Goal: Information Seeking & Learning: Learn about a topic

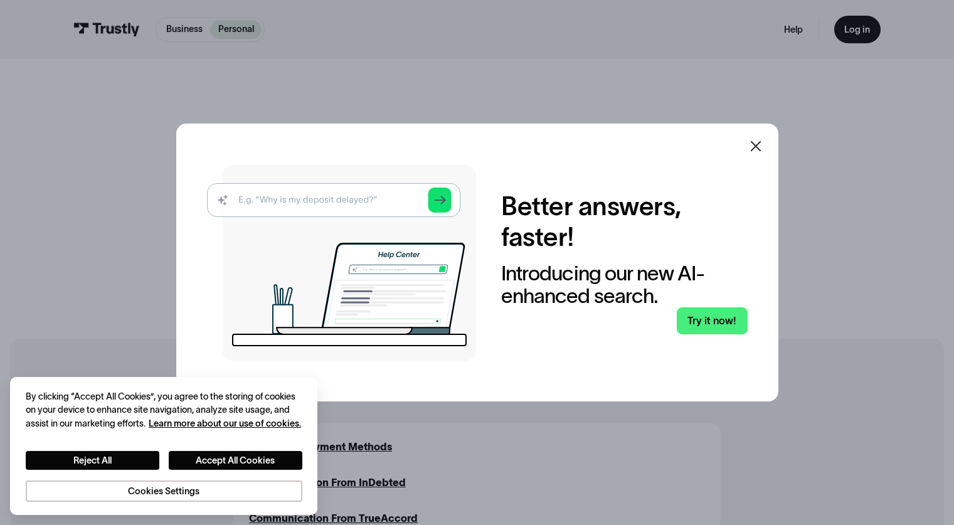
click at [769, 145] on div at bounding box center [756, 146] width 30 height 30
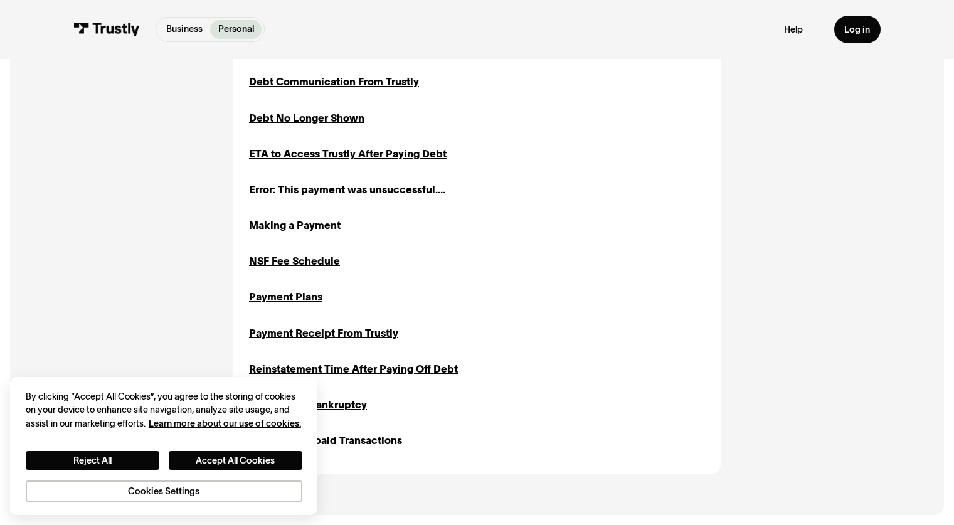
scroll to position [546, 0]
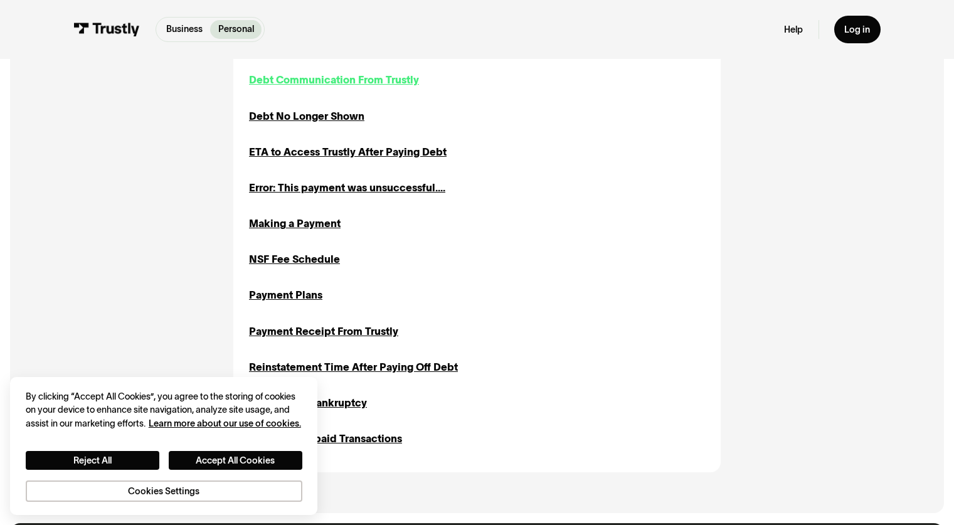
click at [327, 80] on div "Debt Communication From Trustly" at bounding box center [334, 80] width 170 height 16
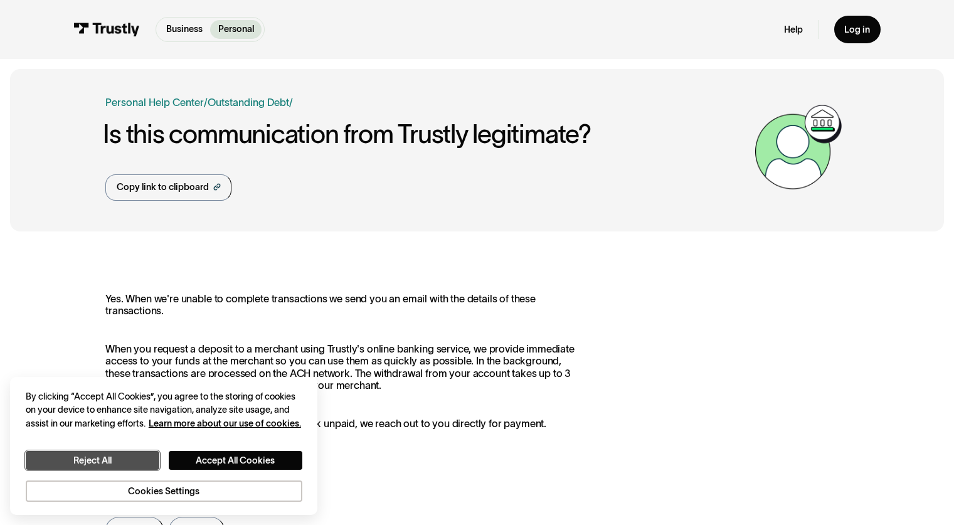
click at [138, 463] on button "Reject All" at bounding box center [93, 460] width 134 height 19
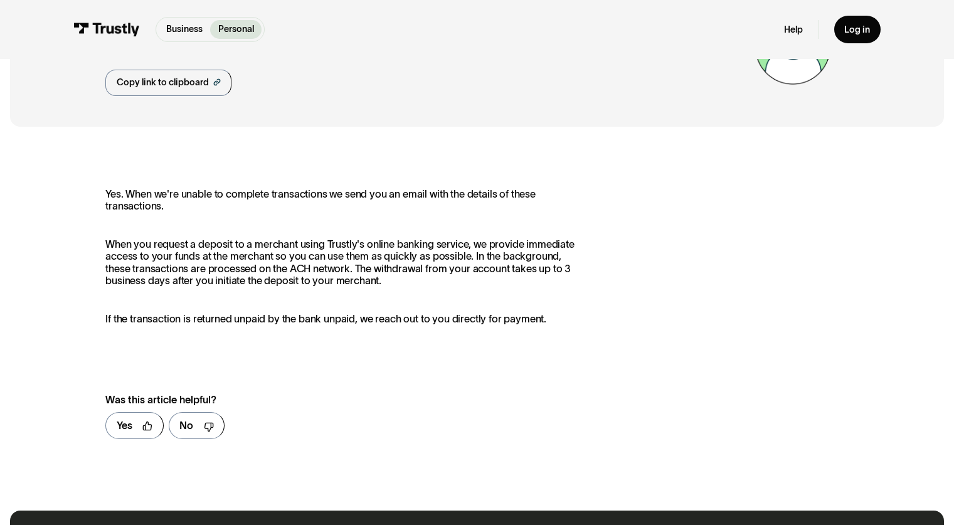
scroll to position [78, 0]
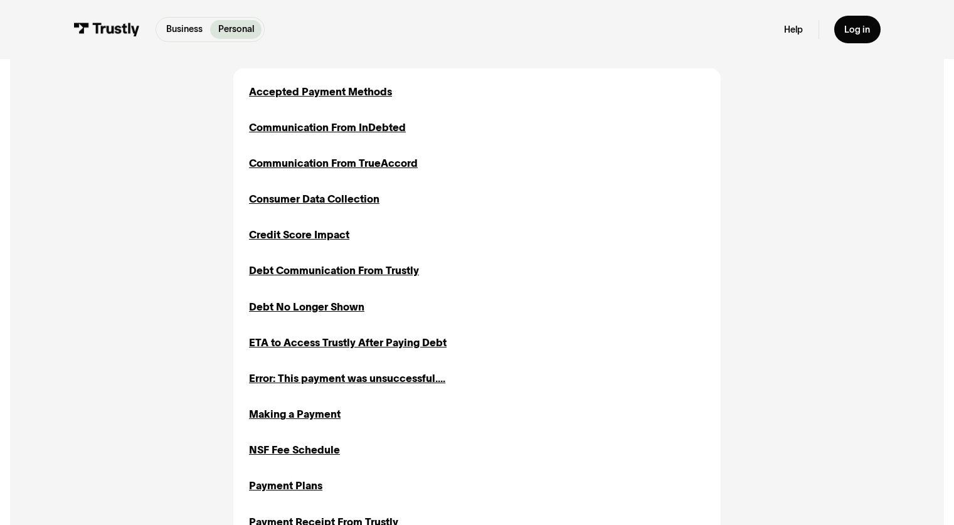
scroll to position [354, 0]
click at [398, 345] on div "ETA to Access Trustly After Paying Debt" at bounding box center [348, 343] width 198 height 16
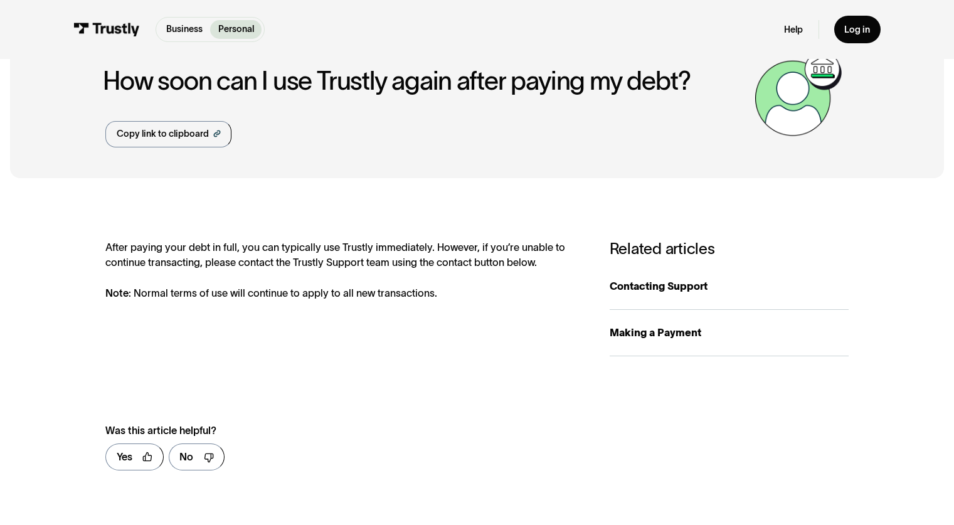
scroll to position [54, 0]
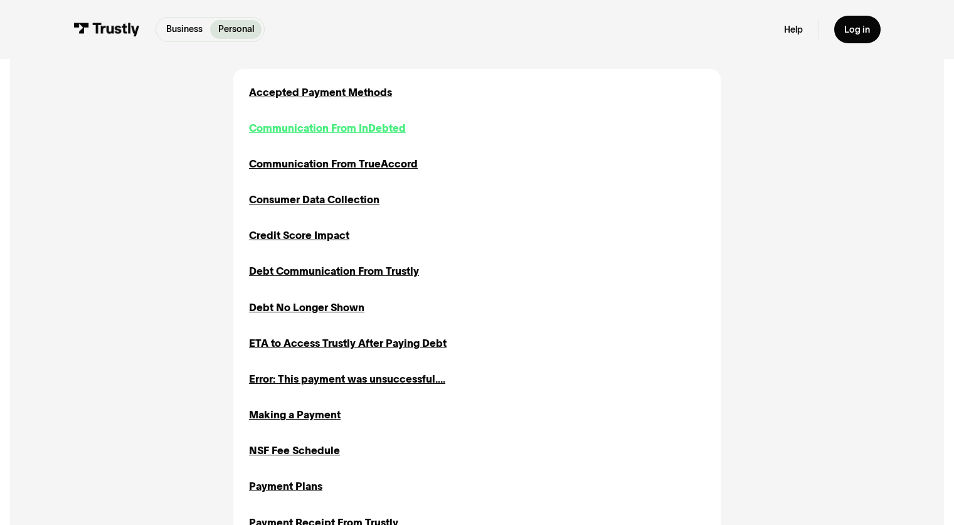
click at [316, 134] on div "Communication From InDebted" at bounding box center [327, 128] width 157 height 16
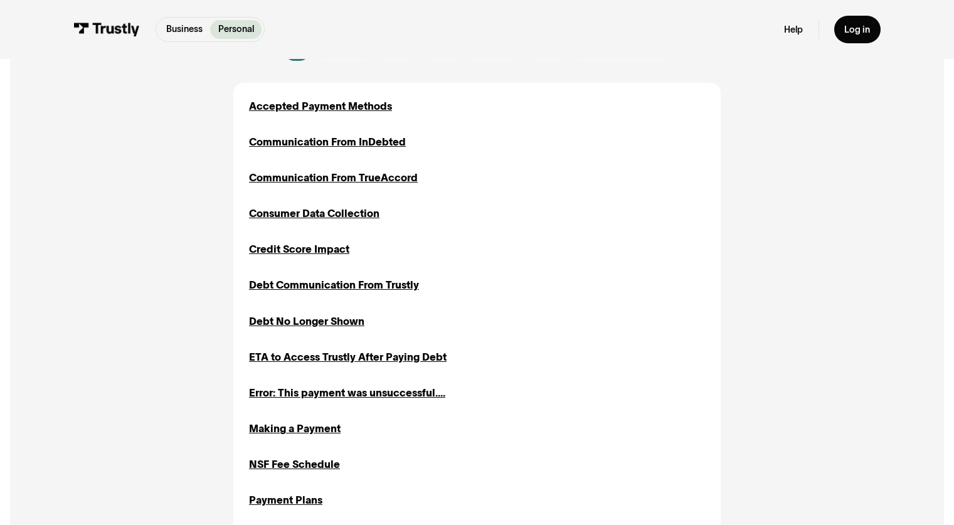
click at [324, 95] on div "Accepted Payment Methods Inquiries Communication From InDebted Disputes Inquiri…" at bounding box center [476, 380] width 487 height 594
click at [317, 102] on div "Accepted Payment Methods" at bounding box center [320, 106] width 143 height 16
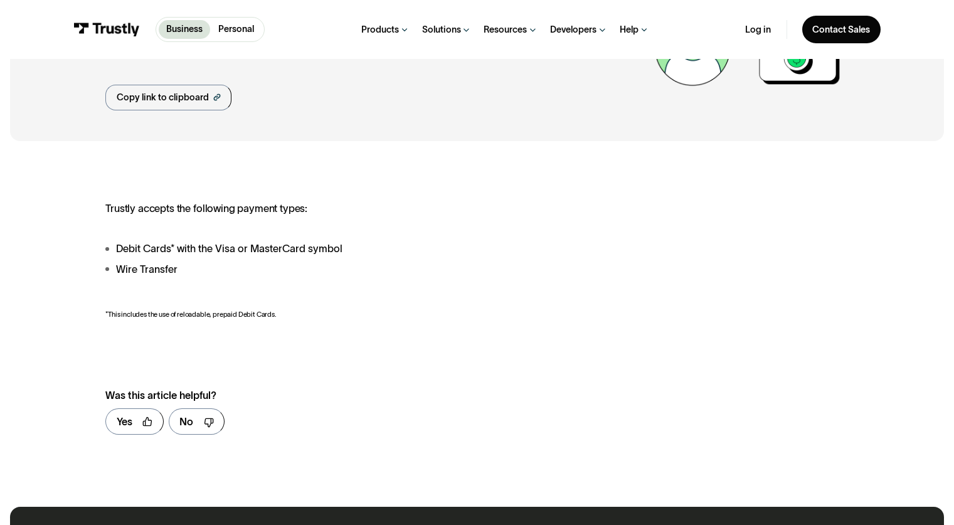
scroll to position [122, 0]
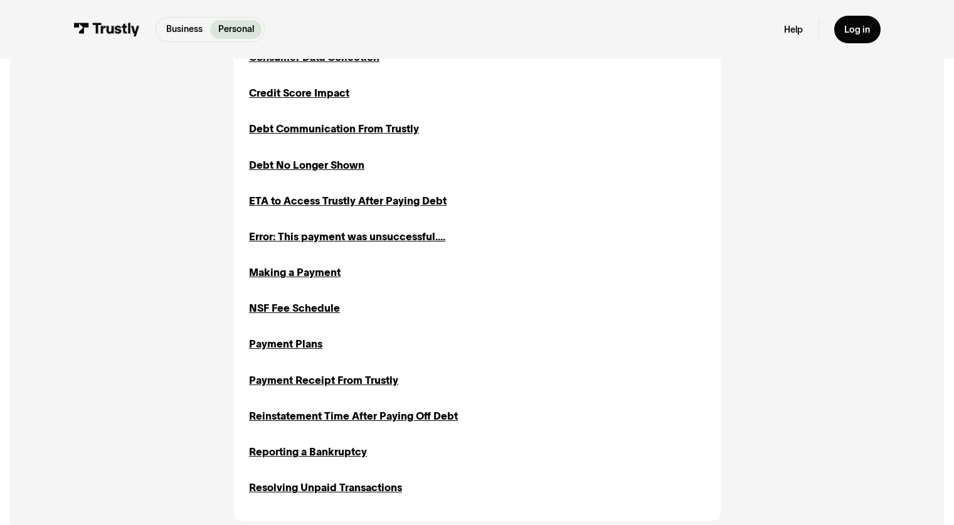
scroll to position [449, 0]
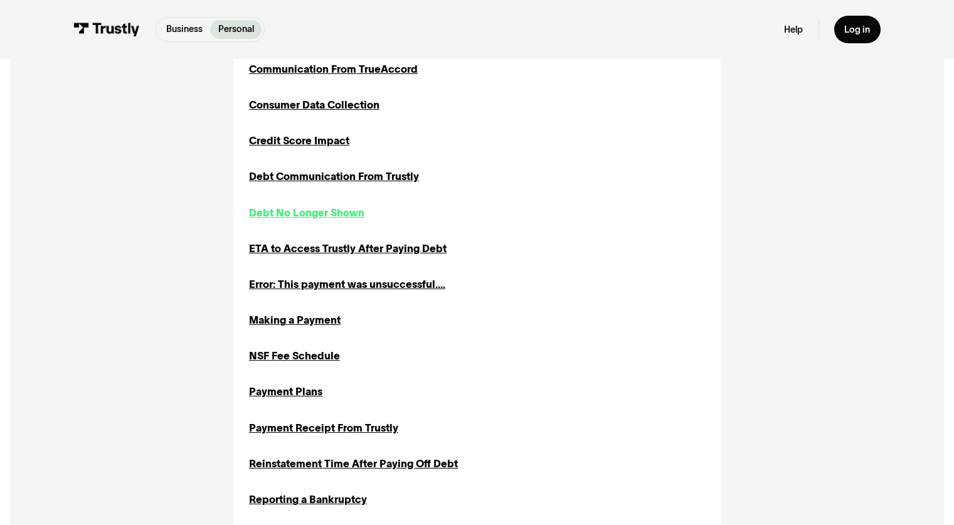
click at [317, 215] on div "Debt No Longer Shown" at bounding box center [306, 213] width 115 height 16
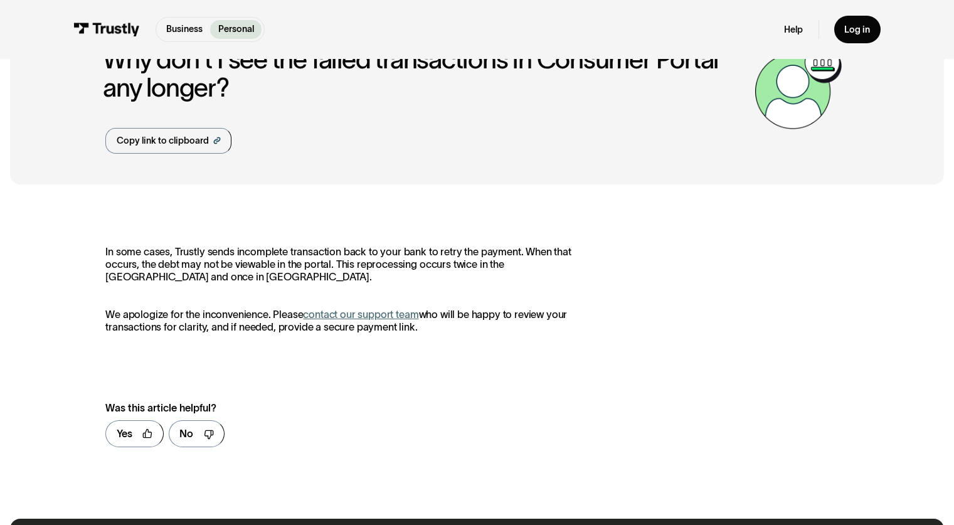
scroll to position [77, 0]
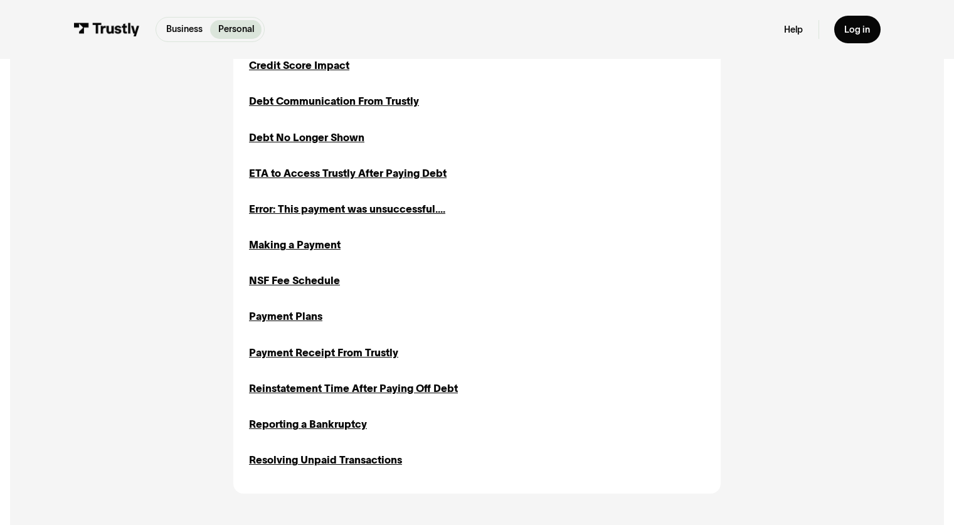
scroll to position [532, 0]
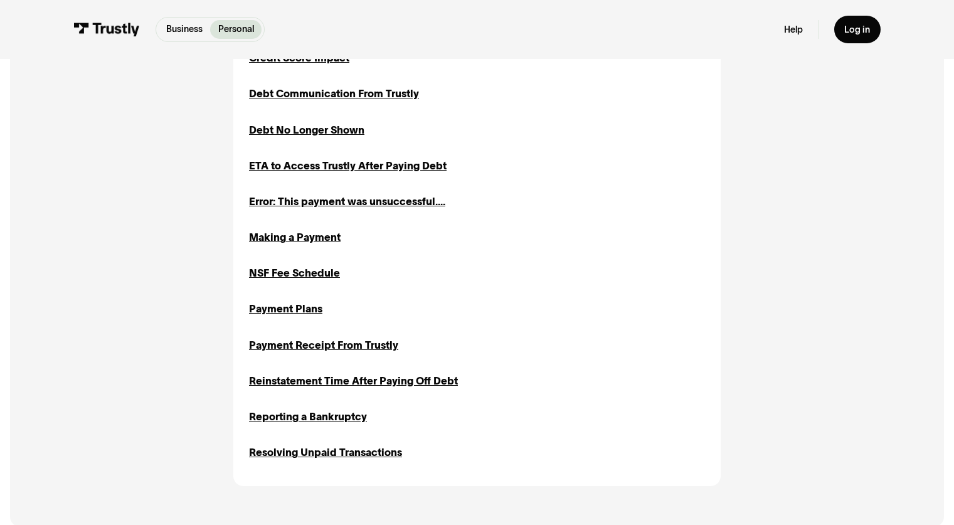
click at [287, 231] on div "Accepted Payment Methods Inquiries Communication From InDebted Disputes Inquiri…" at bounding box center [477, 183] width 456 height 553
click at [282, 237] on div "Making a Payment" at bounding box center [295, 237] width 92 height 16
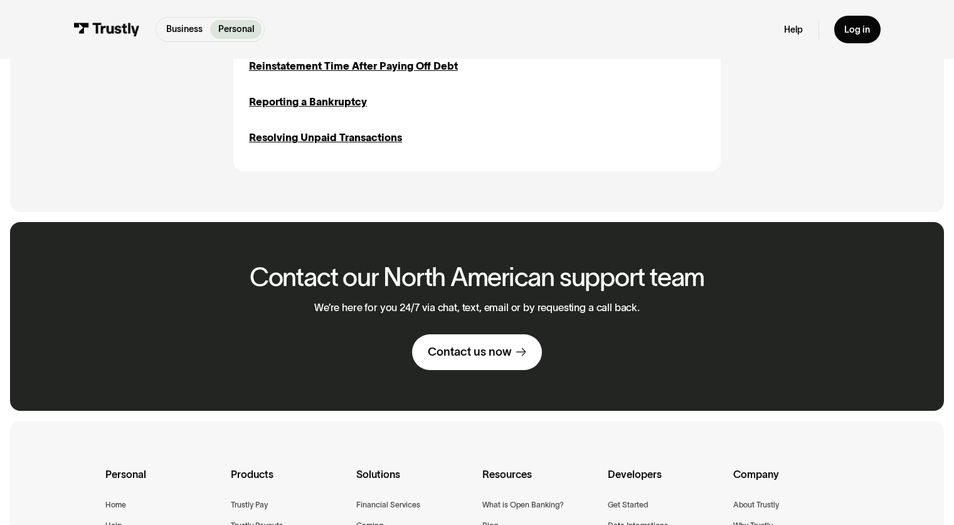
scroll to position [653, 0]
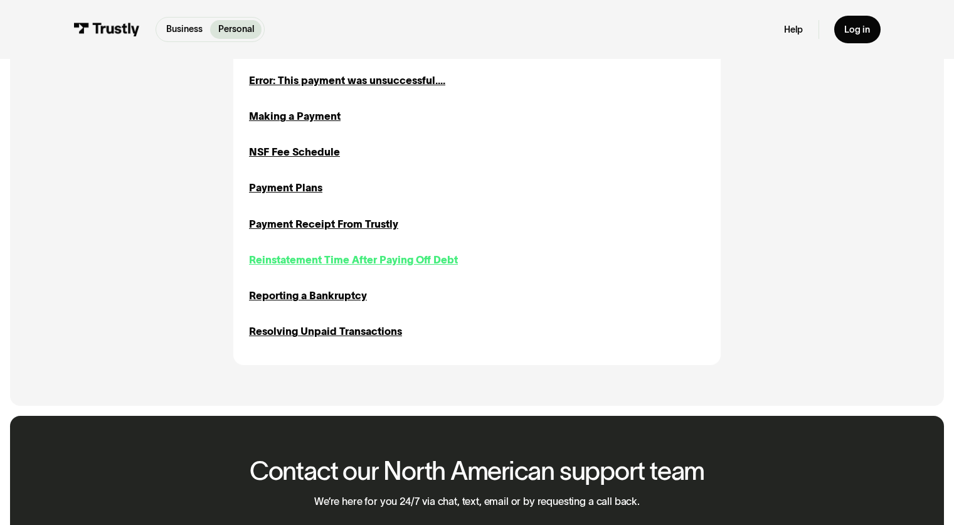
click at [348, 265] on div "Reinstatement Time After Paying Off Debt" at bounding box center [353, 260] width 209 height 16
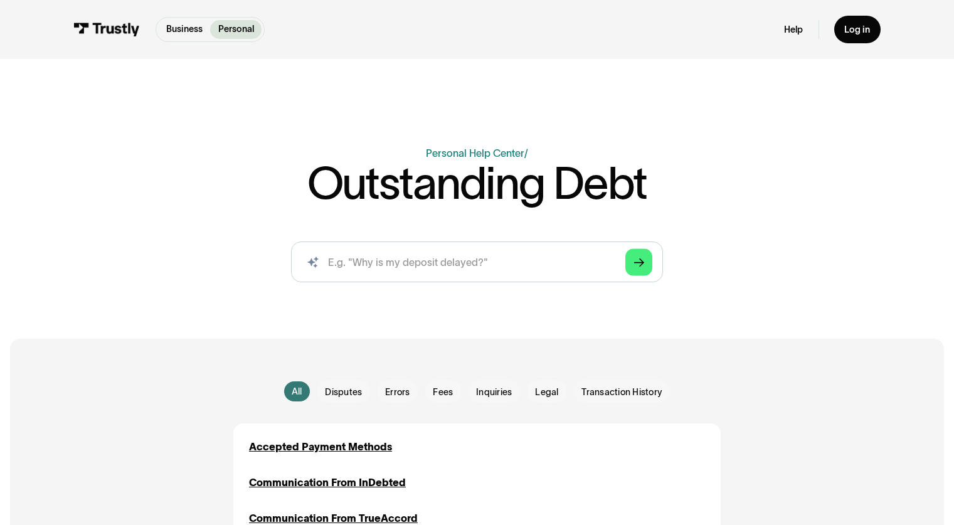
scroll to position [653, 0]
